Goal: Information Seeking & Learning: Learn about a topic

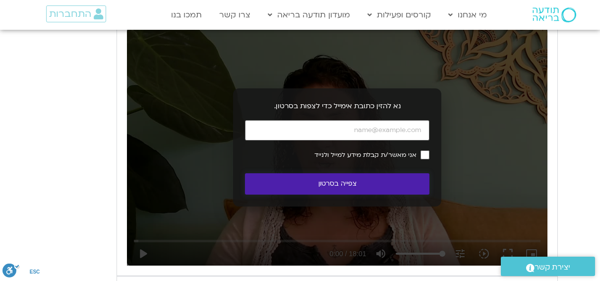
scroll to position [843, 0]
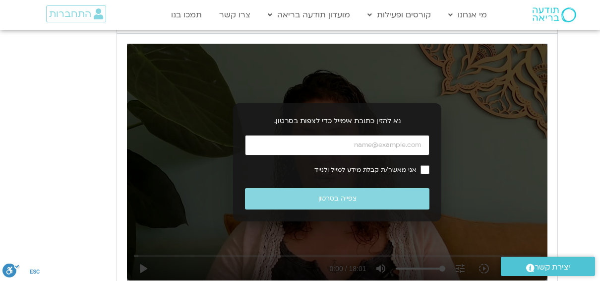
click at [400, 141] on input "כתובת אימייל" at bounding box center [337, 145] width 184 height 20
type input "[EMAIL_ADDRESS][DOMAIN_NAME]"
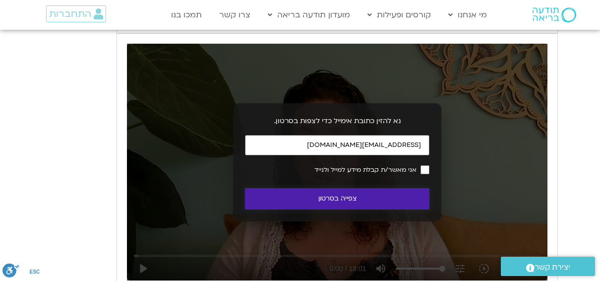
click at [398, 195] on button "צפייה בסרטון" at bounding box center [337, 198] width 184 height 21
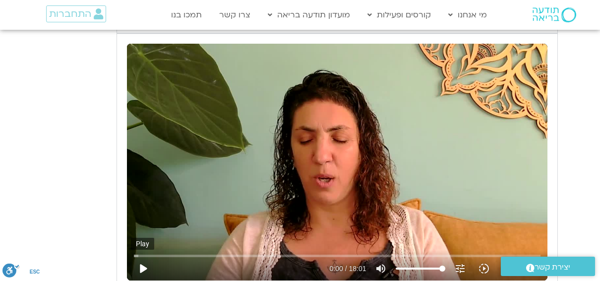
click at [145, 265] on button "play_arrow" at bounding box center [143, 268] width 24 height 24
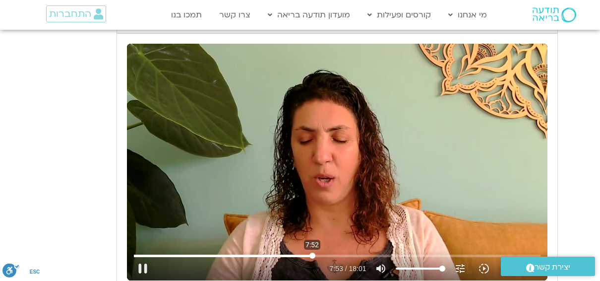
click at [312, 253] on input "Seek" at bounding box center [337, 255] width 406 height 6
drag, startPoint x: 372, startPoint y: 204, endPoint x: 255, endPoint y: 253, distance: 126.6
click at [255, 253] on div "Skip Ad 5:20 pause 7:57 / 18:01 volume_up Mute tune Resolution Auto 720p slow_m…" at bounding box center [337, 162] width 420 height 236
click at [255, 253] on input "Seek" at bounding box center [337, 255] width 406 height 6
click at [219, 250] on div "Skip Ad 4:42 play_arrow 5:19 / 18:01 volume_up Mute tune Resolution Auto 720p s…" at bounding box center [337, 264] width 412 height 32
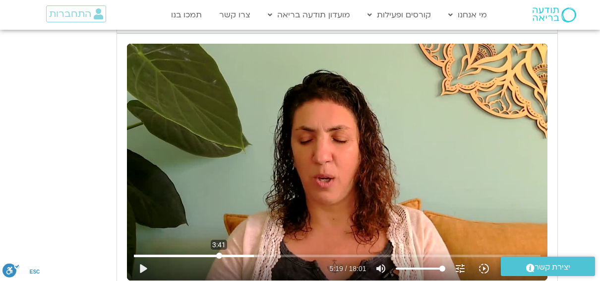
click at [219, 254] on input "Seek" at bounding box center [337, 255] width 406 height 6
click at [145, 267] on button "play_arrow" at bounding box center [143, 268] width 24 height 24
type input "225.299717"
click at [144, 270] on button "pause" at bounding box center [143, 268] width 24 height 24
type input "590.108092"
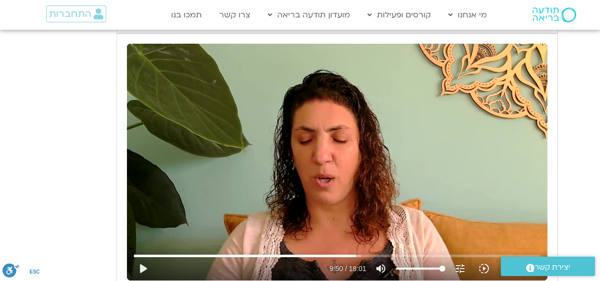
click at [589, 54] on section "יום שישי - הכרת הטוב תרגול יום שישי עם אלה - הכרת הטוב נא להזין כתובת אימייל כד…" at bounding box center [300, 159] width 600 height 356
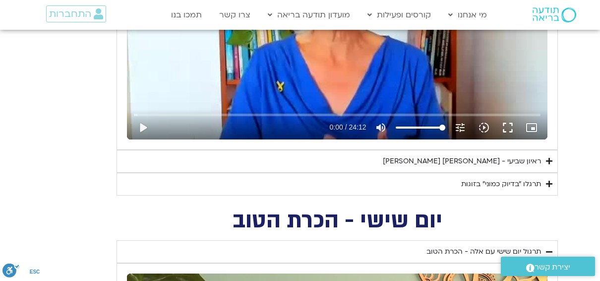
scroll to position [623, 0]
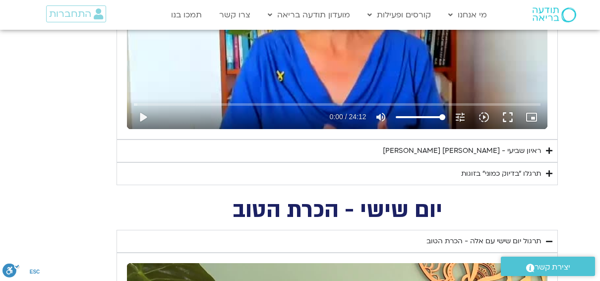
click at [478, 147] on div "ראיון שביעי - [PERSON_NAME] [PERSON_NAME]" at bounding box center [462, 151] width 158 height 12
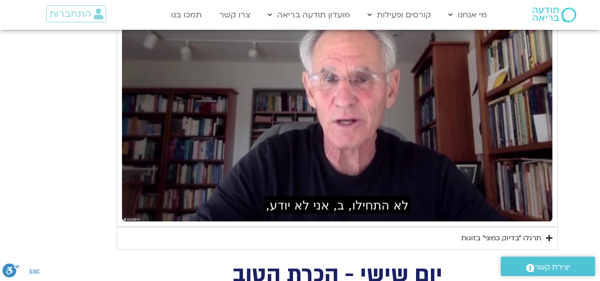
scroll to position [822, 0]
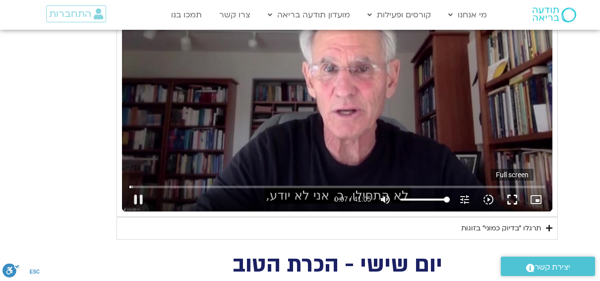
click at [512, 198] on button "fullscreen" at bounding box center [512, 199] width 24 height 24
click at [513, 200] on button "fullscreen" at bounding box center [512, 199] width 24 height 24
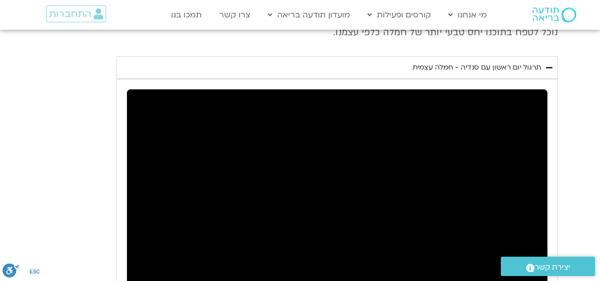
scroll to position [3399, 0]
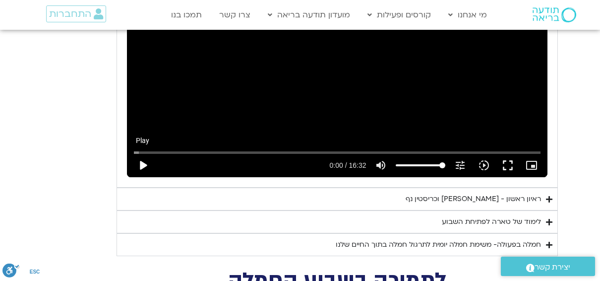
click at [145, 153] on button "play_arrow" at bounding box center [143, 165] width 24 height 24
type input "2465.266667"
type input "0.018942"
type input "2465.266667"
type input "0.036203"
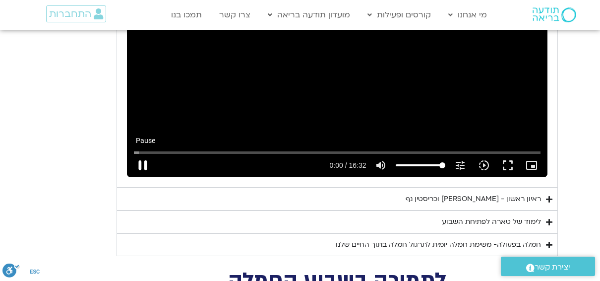
type input "2465.266667"
type input "0.168119"
type input "2465.266667"
type input "0.301806"
type input "2465.266667"
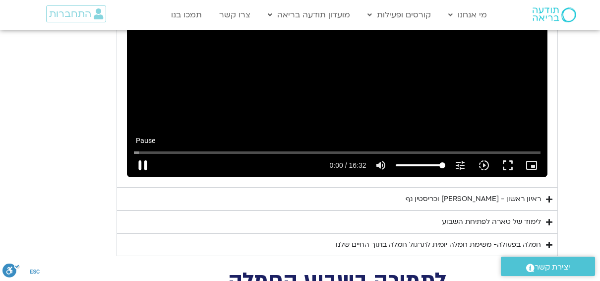
type input "0.418577"
type input "2465.266667"
type input "0.556168"
type input "2465.266667"
type input "0.688755"
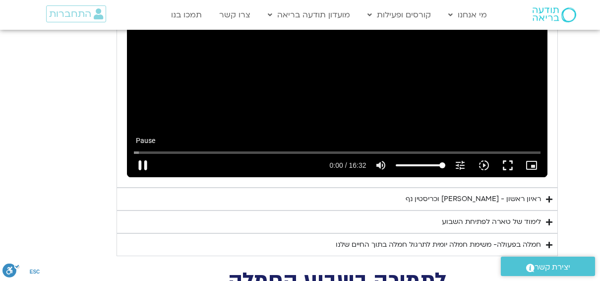
type input "2465.266667"
type input "0.815317"
type input "2465.266667"
type input "0.94135"
type input "2465.266667"
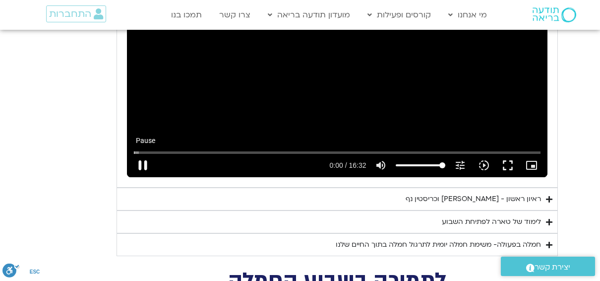
type input "1.066668"
type input "2465.266667"
type input "1.199255"
type input "2465.266667"
type input "1.330693"
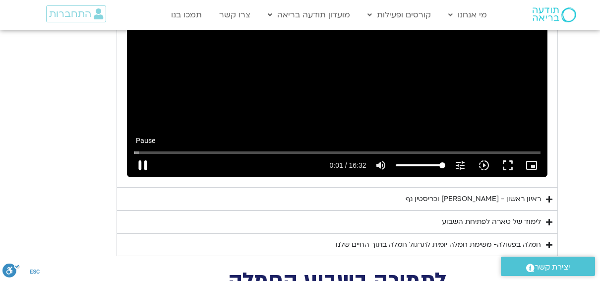
type input "2465.266667"
type input "1.464075"
type input "2465.266667"
type input "1.596464"
type input "2465.266667"
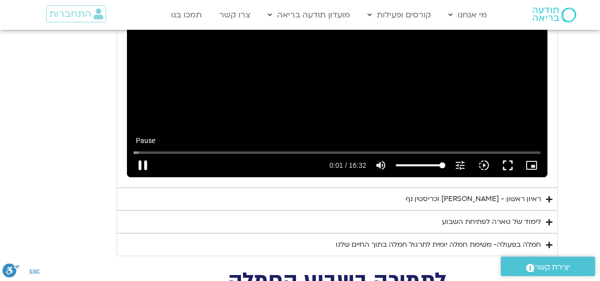
type input "1.727226"
type input "2465.266667"
type input "1.863295"
type input "2465.266667"
type input "1.999798"
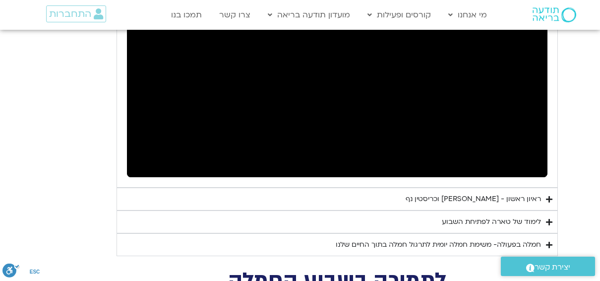
type input "2465.266667"
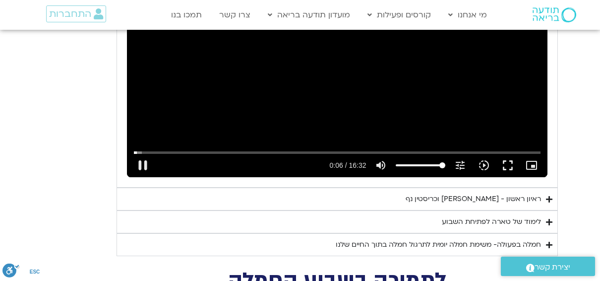
type input "6.883118"
type input "2465.266667"
type input "7.009454"
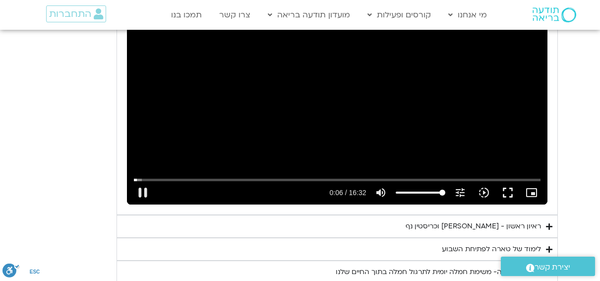
type input "2465.266667"
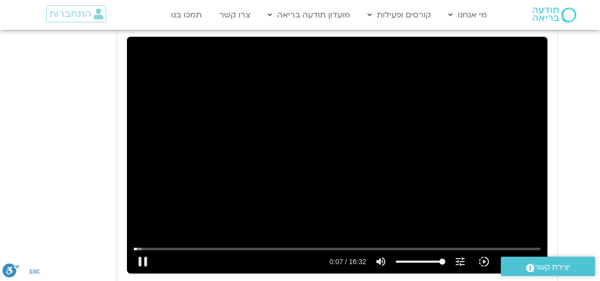
type input "7.138477"
type input "2465.266667"
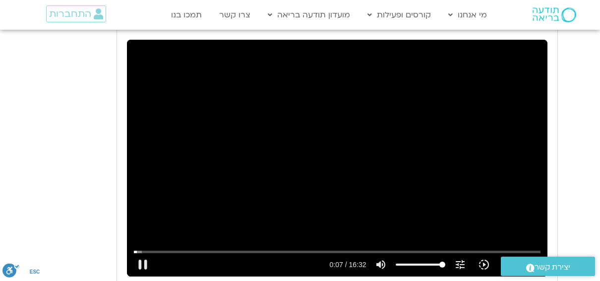
type input "7.269685"
type input "2465.266667"
type input "7.402926"
type input "2465.266667"
type input "7.532006"
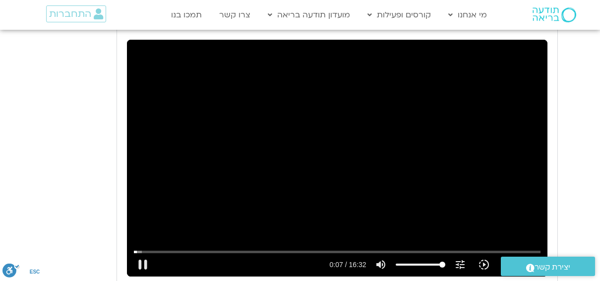
type input "2465.266667"
type input "7.664692"
type input "2465.266667"
type input "7.808326"
type input "2465.266667"
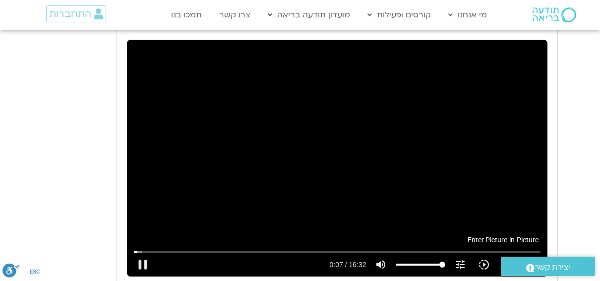
type input "7.941743"
type input "2465.266667"
type input "8.073675"
type input "2465.266667"
type input "8.191981"
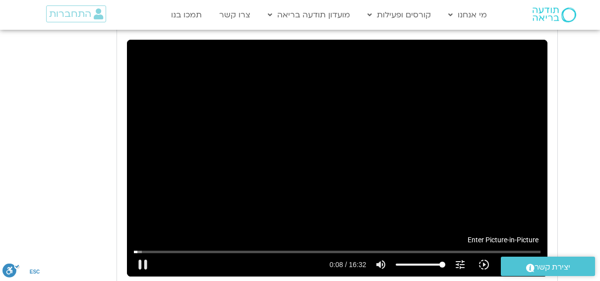
type input "2465.266667"
type input "8.323431"
type input "2465.266667"
type input "8.458884"
type input "2465.266667"
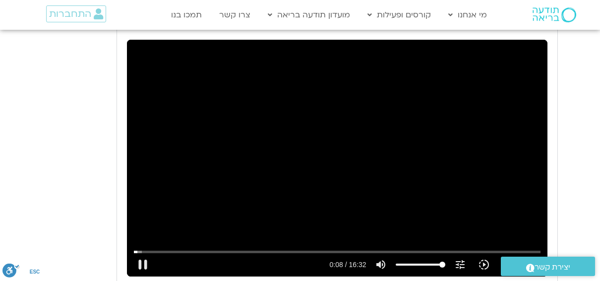
type input "8.590398"
type input "2465.266667"
type input "8.712055"
type input "2465.266667"
type input "8.858336"
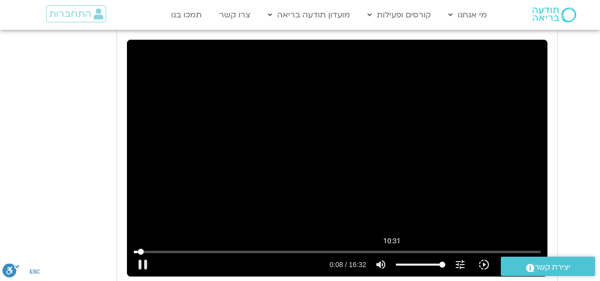
type input "2465.266667"
type input "8.980374"
type input "2465.266667"
type input "9.110794"
type input "2465.266667"
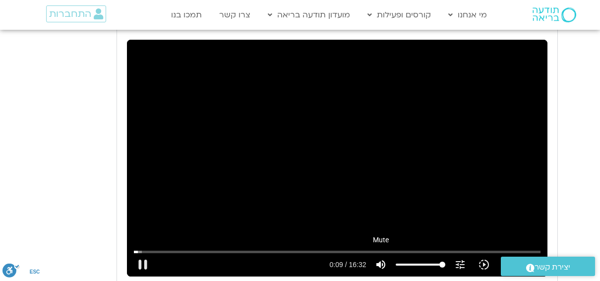
type input "9.238231"
type input "2465.266667"
type input "9.368421"
type input "2465.266667"
type input "9.506904"
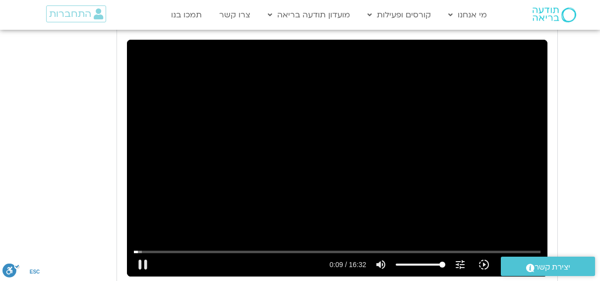
type input "2465.266667"
type input "9.640651"
type input "2465.266667"
type input "9.774037"
type input "2465.266667"
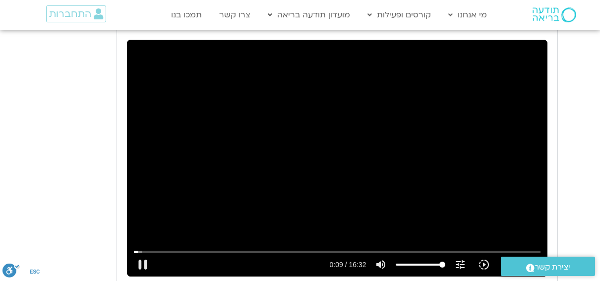
type input "9.899261"
type input "2465.266667"
type input "10.040636"
type input "2465.266667"
type input "10.174306"
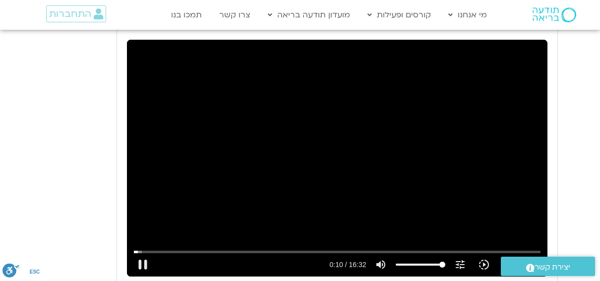
type input "2465.266667"
type input "10.308366"
type input "2465.266667"
type input "10.438494"
type input "2465.266667"
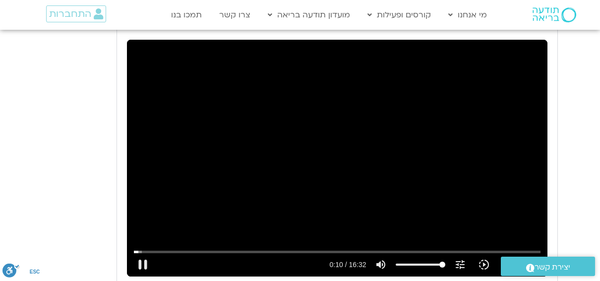
type input "10.569026"
type input "2465.266667"
type input "10.845119"
type input "2465.266667"
type input "10.971887"
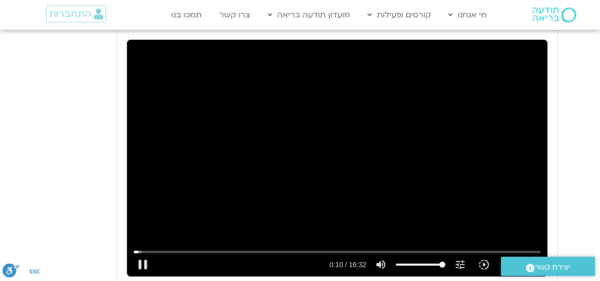
type input "2465.266667"
type input "11.099491"
type input "2465.266667"
type input "11.237608"
type input "2465.266667"
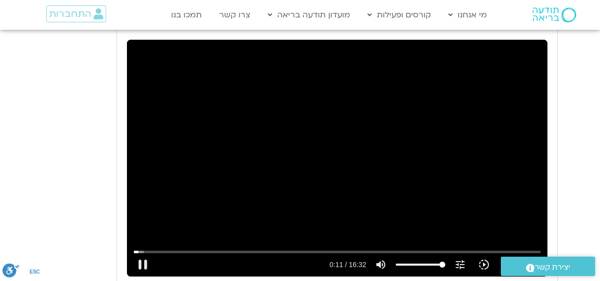
type input "11.370422"
type input "2465.266667"
type input "11.63283"
type input "2465.266667"
type input "11.898978"
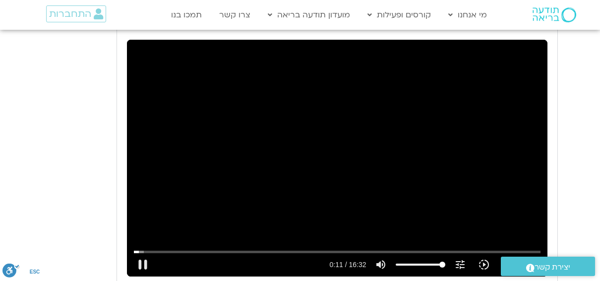
type input "2465.266667"
type input "12.035499"
type input "2465.266667"
type input "12.169201"
type input "2465.266667"
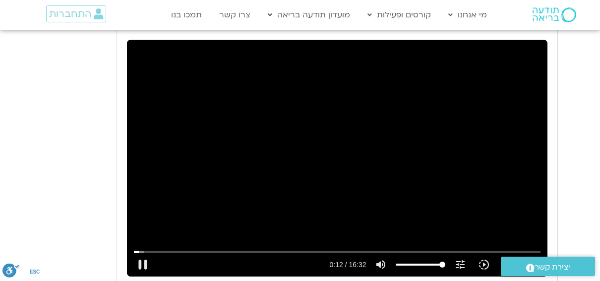
type input "12.303165"
type input "2465.266667"
type input "12.434113"
type input "2465.266667"
type input "12.570391"
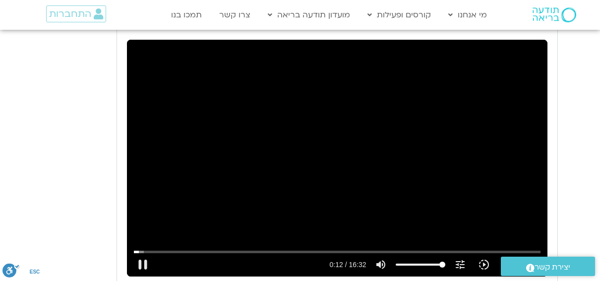
type input "2465.266667"
type input "12.70232"
type input "2465.266667"
type input "12.835972"
type input "2465.266667"
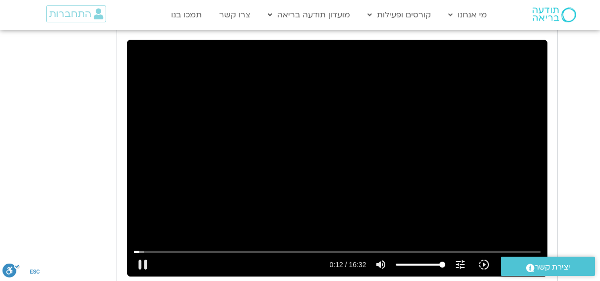
type input "12.969414"
type input "2465.266667"
type input "13.099915"
type input "2465.266667"
type input "13.362563"
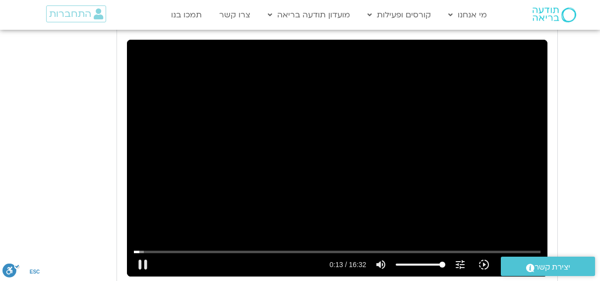
type input "2465.266667"
type input "13.524217"
type input "2465.266667"
type input "13.657261"
type input "2465.266667"
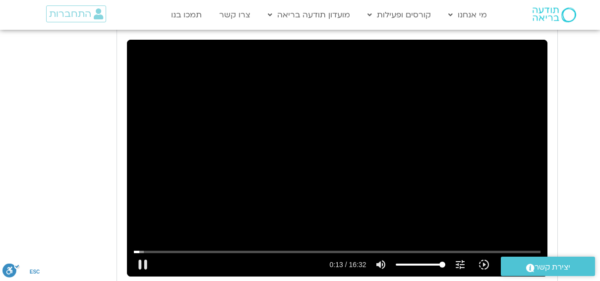
type input "13.790285"
type input "2465.266667"
type input "13.923855"
type input "2465.266667"
type input "14.043872"
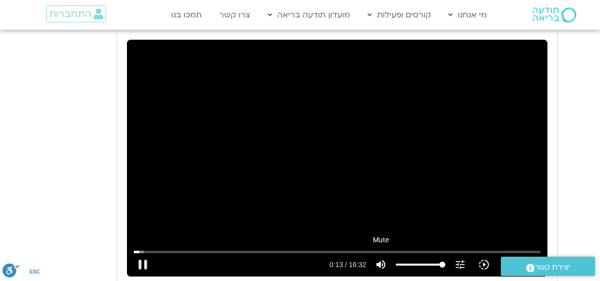
type input "2465.266667"
type input "14.177552"
type input "2465.266667"
type input "14.307362"
type input "2465.266667"
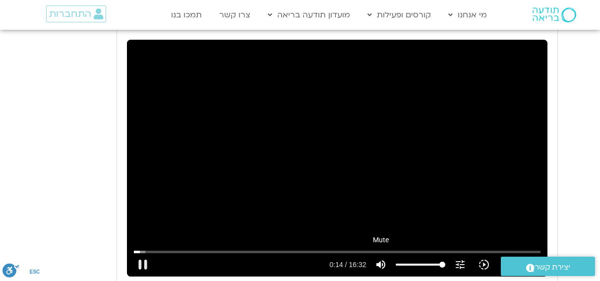
type input "14.440584"
type input "2465.266667"
type input "14.560087"
type input "2465.266667"
type input "14.688398"
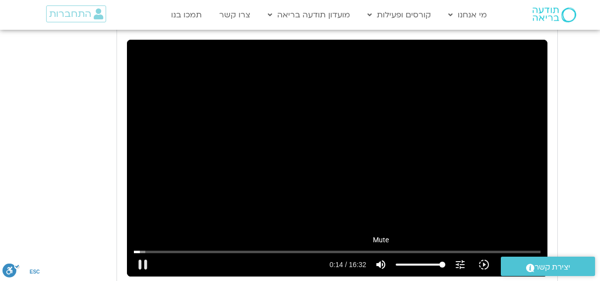
type input "2465.266667"
type input "14.817974"
type input "2465.266667"
type input "14.948901"
type input "2465.266667"
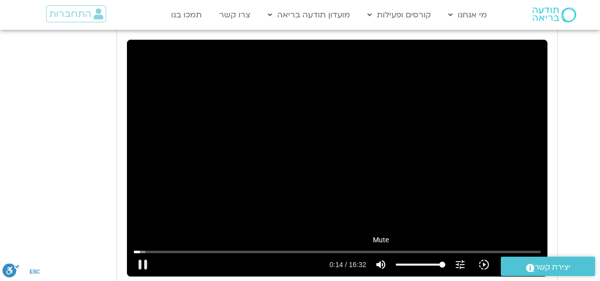
type input "15.078656"
type input "2465.266667"
type input "15.205064"
type input "2465.266667"
type input "15.334767"
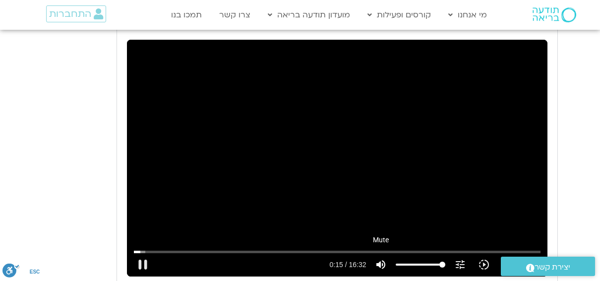
type input "2465.266667"
type input "15.468004"
type input "2465.266667"
type input "15.598316"
type input "2465.266667"
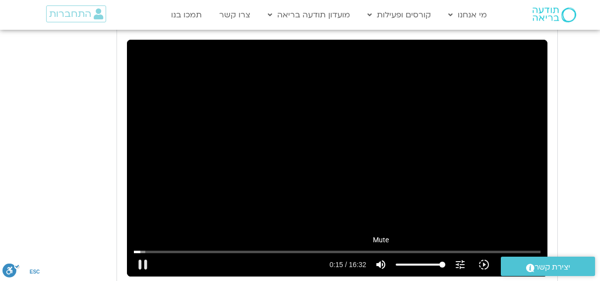
type input "15.728152"
type input "2465.266667"
type input "15.866049"
type input "2465.266667"
type input "15.999436"
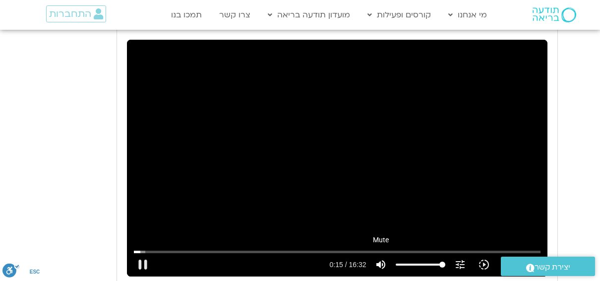
type input "2465.266667"
type input "16.129305"
type input "2465.266667"
type input "16.259557"
type input "2465.266667"
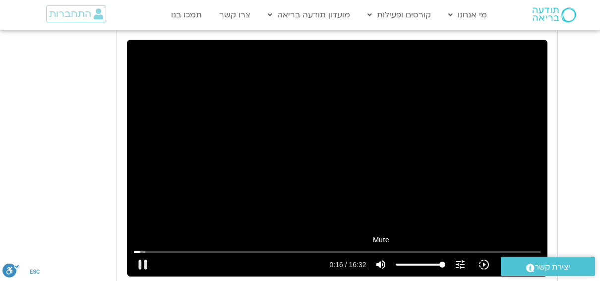
type input "16.389526"
type input "2465.266667"
type input "16.518045"
type input "2465.266667"
type input "16.649717"
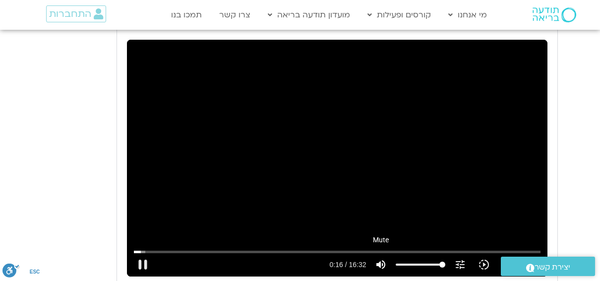
type input "2465.266667"
type input "16.779789"
type input "2465.266667"
type input "16.918093"
type input "2465.266667"
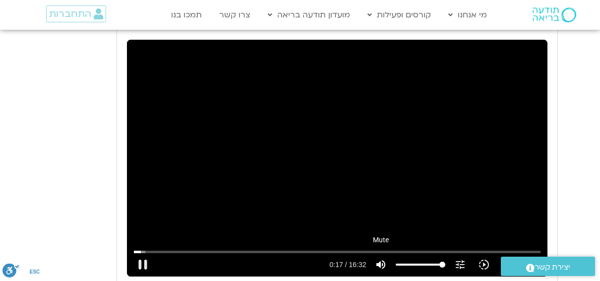
type input "17.179952"
type input "2465.266667"
type input "17.312967"
type input "2465.266667"
type input "17.452728"
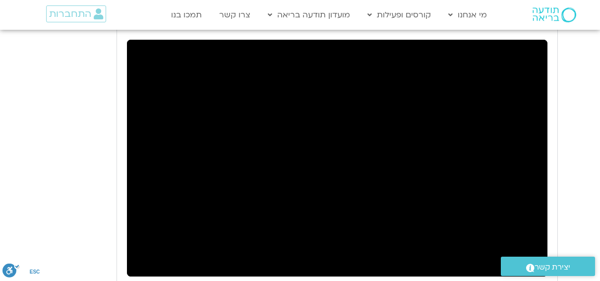
type input "2465.266667"
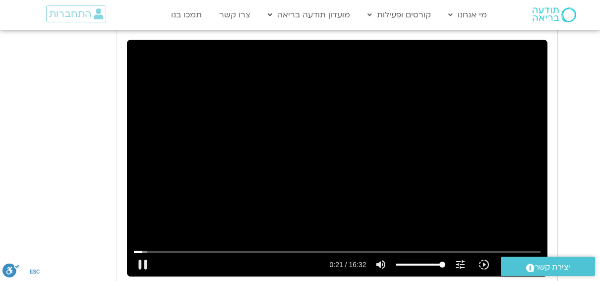
type input "21.150735"
type input "2465.266667"
type input "21.278215"
type input "2465.266667"
type input "21.423789"
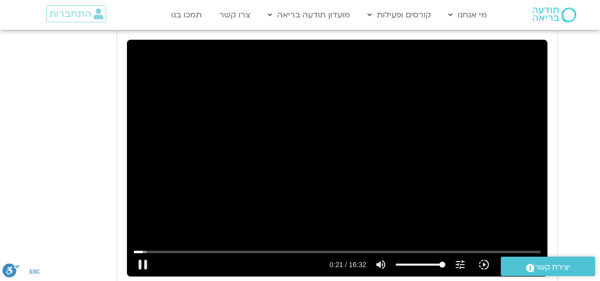
type input "2465.266667"
type input "21.546704"
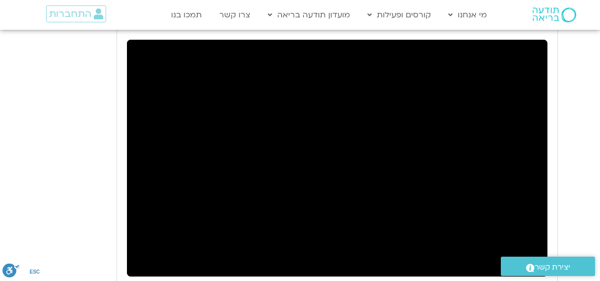
click at [295, 165] on div "Skip Ad 10:01 pause 0:26 / 16:32 volume_up Mute tune Resolution Auto 240p slow_…" at bounding box center [337, 158] width 420 height 236
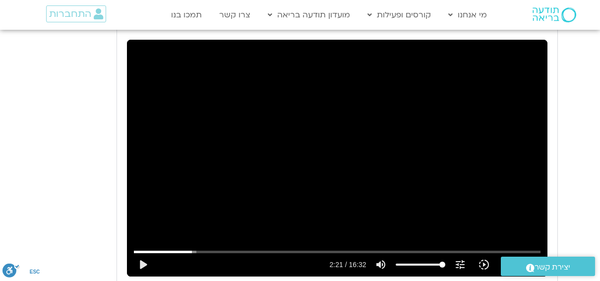
click at [384, 84] on div "Skip Ad 10:01 play_arrow 2:21 / 16:32 volume_up Mute tune Resolution Auto 240p …" at bounding box center [337, 158] width 420 height 236
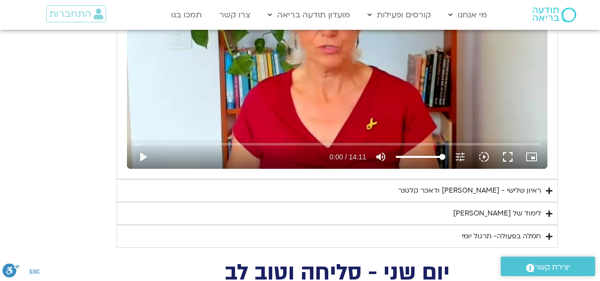
scroll to position [2457, 0]
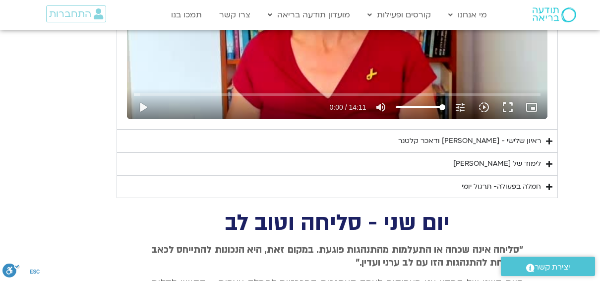
click at [460, 137] on div "ראיון שלישי - [PERSON_NAME] ודאכר קלטנר" at bounding box center [469, 141] width 143 height 12
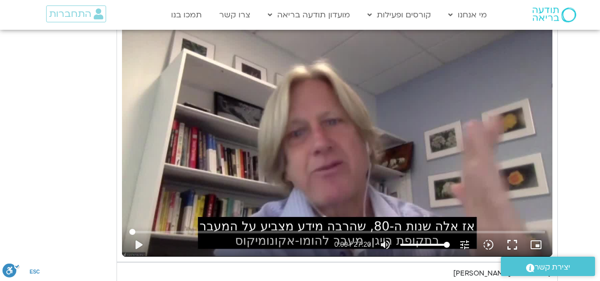
scroll to position [2606, 0]
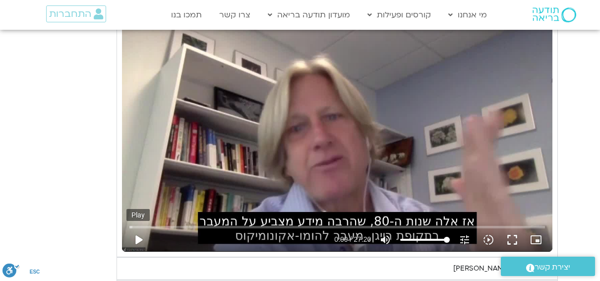
click at [138, 231] on button "play_arrow" at bounding box center [138, 239] width 24 height 24
click at [512, 232] on button "fullscreen" at bounding box center [512, 239] width 24 height 24
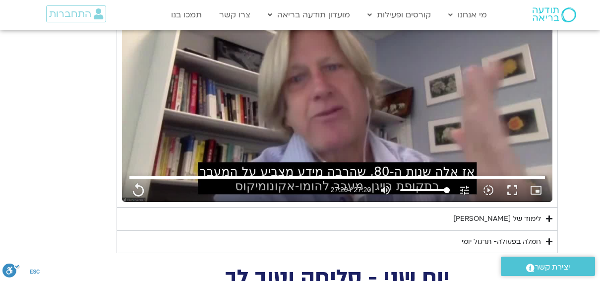
scroll to position [2705, 0]
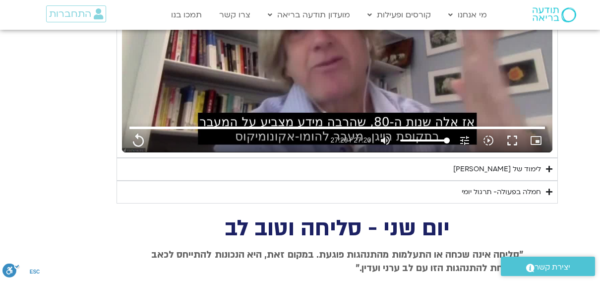
click at [533, 163] on div "לימוד של [PERSON_NAME]" at bounding box center [497, 169] width 88 height 12
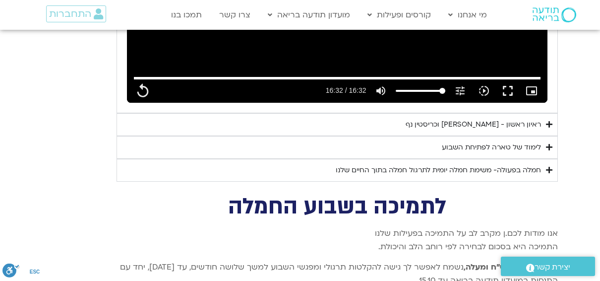
scroll to position [4043, 0]
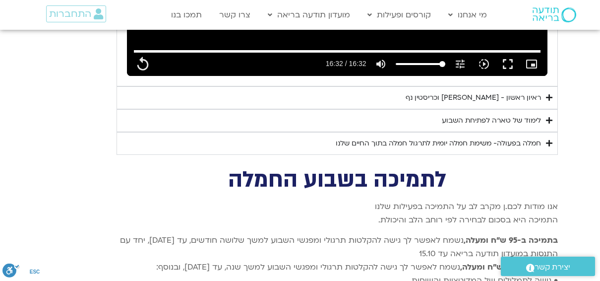
click at [531, 114] on div "לימוד של טארה לפתיחת השבוע" at bounding box center [491, 120] width 99 height 12
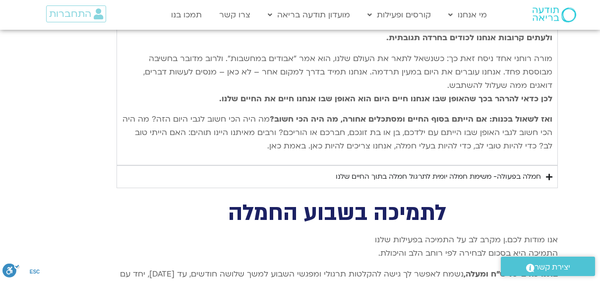
scroll to position [4341, 0]
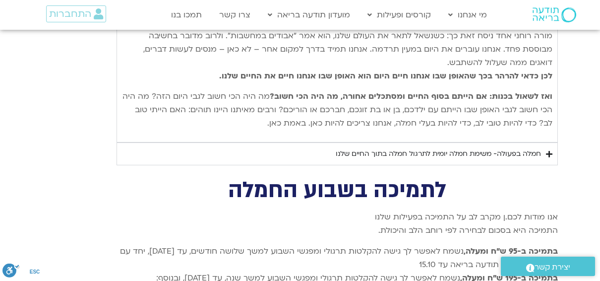
click at [506, 148] on div "חמלה בפעולה- משימת חמלה יומית לתרגול חמלה בתוך החיים שלנו" at bounding box center [438, 154] width 205 height 12
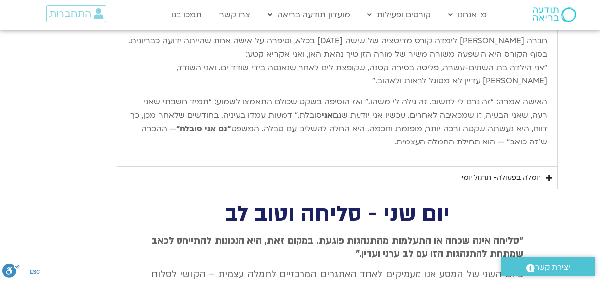
scroll to position [3002, 0]
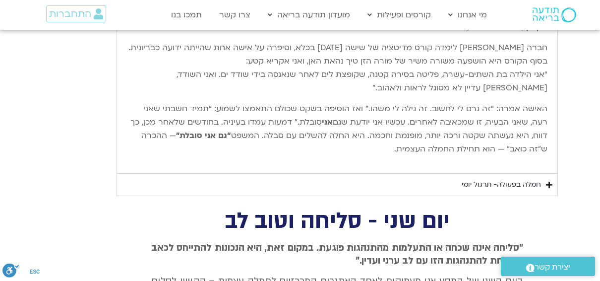
click at [493, 178] on div "חמלה בפעולה- תרגול יומי" at bounding box center [500, 184] width 79 height 12
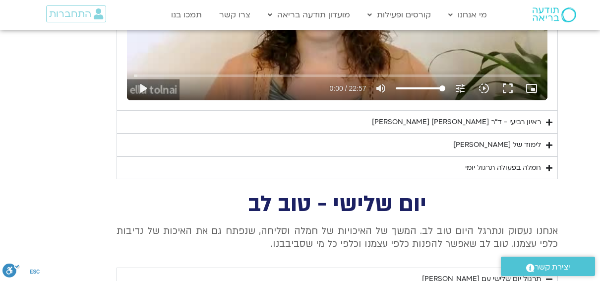
scroll to position [2011, 0]
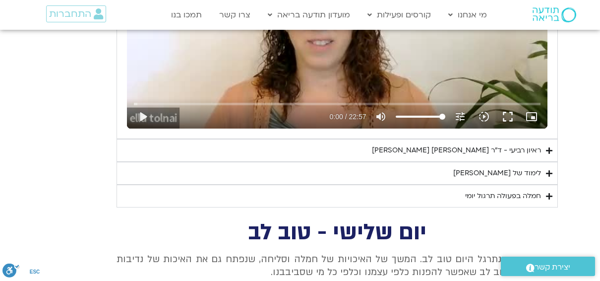
click at [534, 167] on div "לימוד של [PERSON_NAME]" at bounding box center [497, 173] width 88 height 12
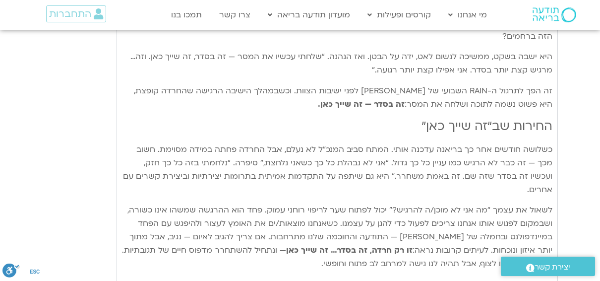
scroll to position [2683, 0]
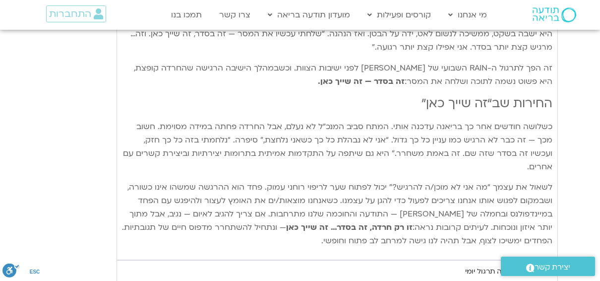
click at [505, 265] on div "חמלה בפעולה תרגול יומי" at bounding box center [503, 271] width 76 height 12
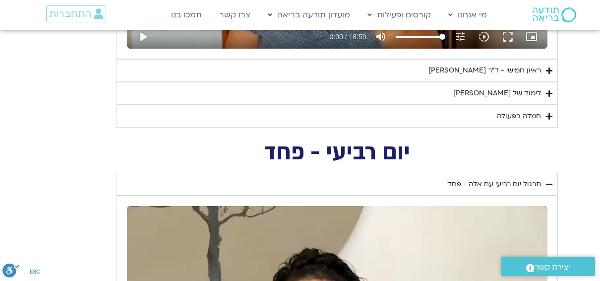
scroll to position [1692, 0]
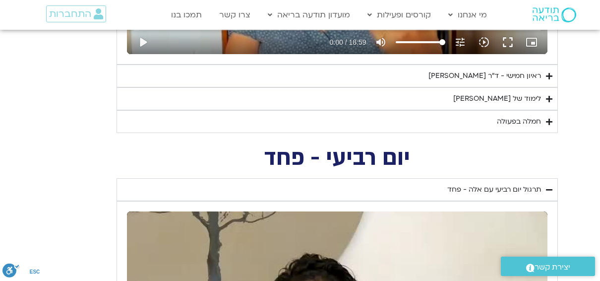
click at [533, 93] on div "לימוד של [PERSON_NAME]" at bounding box center [497, 99] width 88 height 12
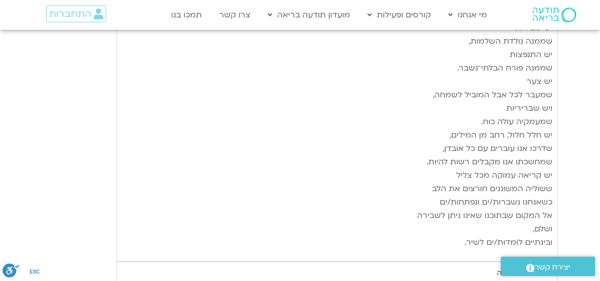
scroll to position [2584, 0]
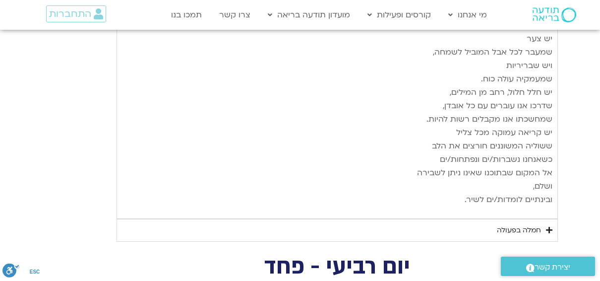
click at [520, 224] on div "חמלה בפעולה" at bounding box center [519, 230] width 44 height 12
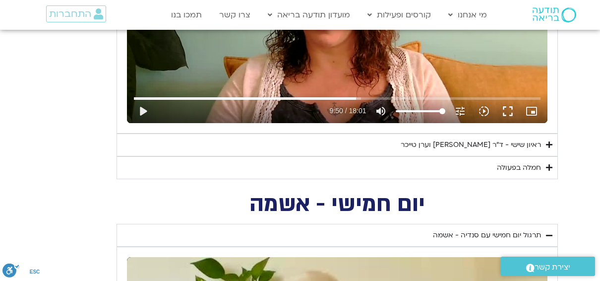
scroll to position [1246, 0]
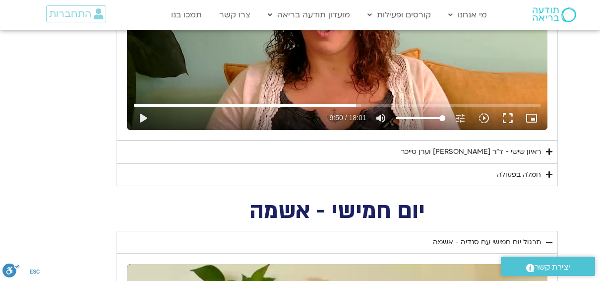
click at [474, 150] on div "ראיון שישי - ד"ר [PERSON_NAME] וערן טייכר" at bounding box center [470, 152] width 140 height 12
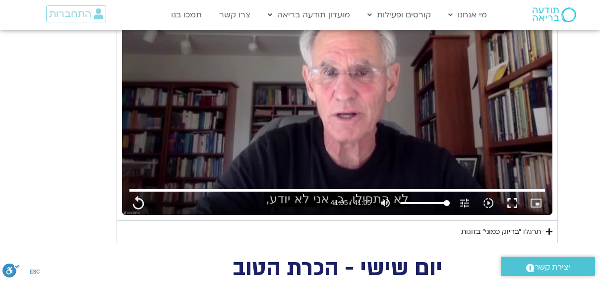
scroll to position [849, 0]
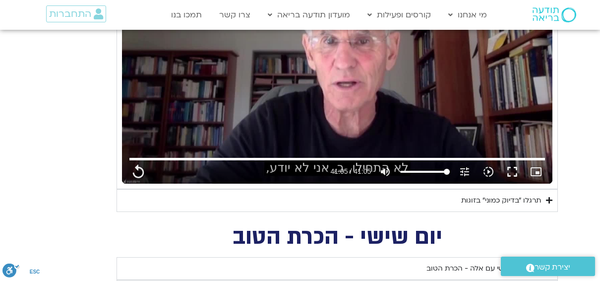
click at [533, 197] on div "תרגלו ״בדיוק כמוני״ בזוגות" at bounding box center [501, 200] width 80 height 12
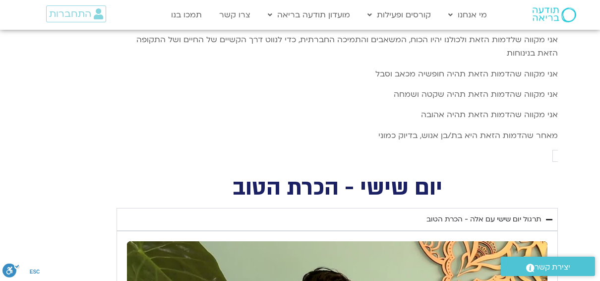
scroll to position [1444, 0]
